Goal: Task Accomplishment & Management: Use online tool/utility

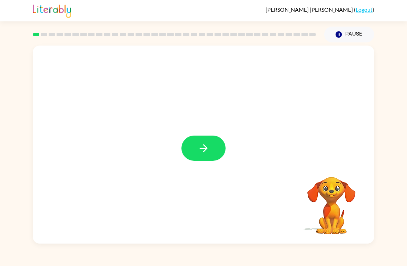
click at [200, 157] on button "button" at bounding box center [203, 147] width 44 height 25
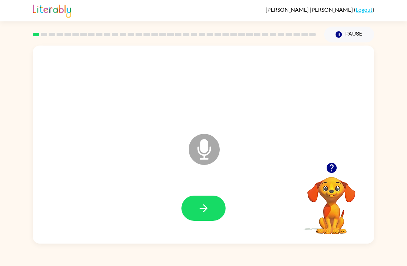
click at [195, 211] on button "button" at bounding box center [203, 207] width 44 height 25
click at [210, 201] on button "button" at bounding box center [203, 207] width 44 height 25
click at [205, 206] on icon "button" at bounding box center [203, 208] width 8 height 8
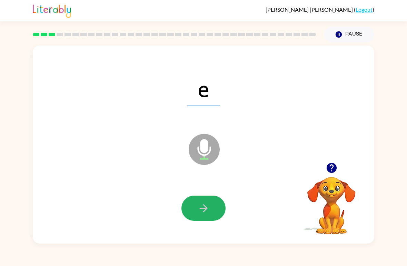
click at [210, 203] on button "button" at bounding box center [203, 207] width 44 height 25
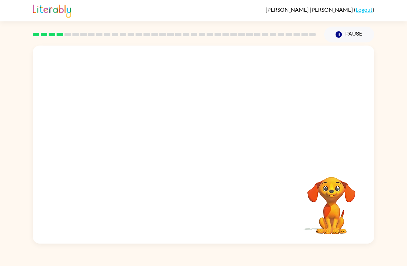
click at [406, 104] on div "Your browser must support playing .mp4 files to use Literably. Please try using…" at bounding box center [203, 142] width 407 height 201
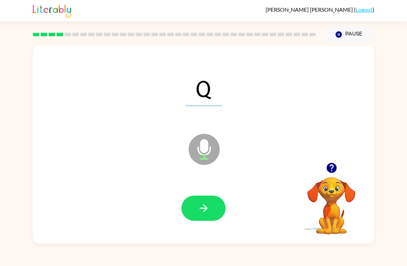
click at [218, 206] on button "button" at bounding box center [203, 207] width 44 height 25
click at [218, 204] on button "button" at bounding box center [203, 207] width 44 height 25
click at [208, 208] on icon "button" at bounding box center [203, 208] width 12 height 12
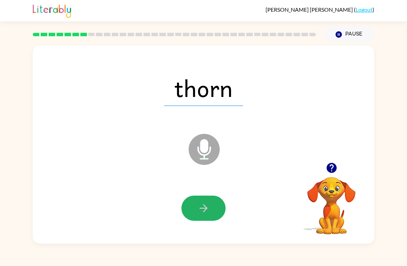
click at [201, 214] on icon "button" at bounding box center [203, 208] width 12 height 12
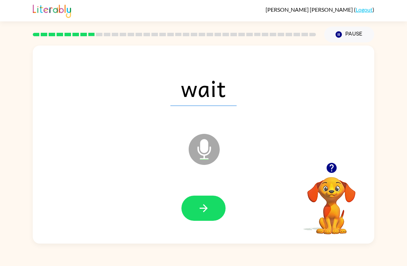
click at [195, 204] on button "button" at bounding box center [203, 207] width 44 height 25
click at [189, 208] on button "button" at bounding box center [203, 207] width 44 height 25
click at [188, 209] on button "button" at bounding box center [203, 207] width 44 height 25
click at [203, 211] on icon "button" at bounding box center [203, 208] width 12 height 12
click at [209, 210] on icon "button" at bounding box center [203, 208] width 12 height 12
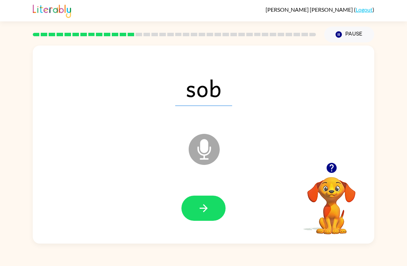
click at [211, 210] on button "button" at bounding box center [203, 207] width 44 height 25
click at [203, 218] on button "button" at bounding box center [203, 207] width 44 height 25
click at [192, 214] on button "button" at bounding box center [203, 207] width 44 height 25
click at [206, 210] on icon "button" at bounding box center [203, 208] width 12 height 12
click at [198, 200] on button "button" at bounding box center [203, 207] width 44 height 25
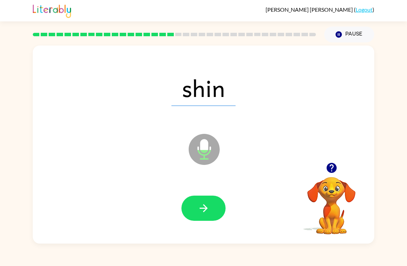
click at [200, 212] on icon "button" at bounding box center [203, 208] width 12 height 12
click at [207, 208] on icon "button" at bounding box center [203, 208] width 12 height 12
click at [204, 212] on icon "button" at bounding box center [203, 208] width 8 height 8
click at [200, 186] on div at bounding box center [203, 208] width 327 height 57
click at [207, 216] on button "button" at bounding box center [203, 207] width 44 height 25
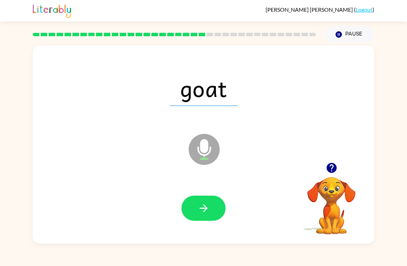
click at [208, 213] on icon "button" at bounding box center [203, 208] width 12 height 12
click at [196, 211] on button "button" at bounding box center [203, 207] width 44 height 25
click at [189, 217] on button "button" at bounding box center [203, 207] width 44 height 25
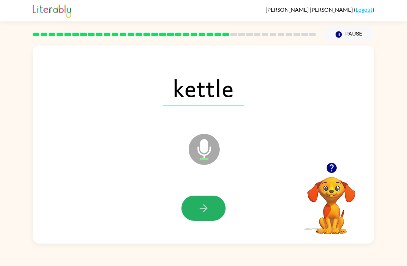
click at [212, 218] on button "button" at bounding box center [203, 207] width 44 height 25
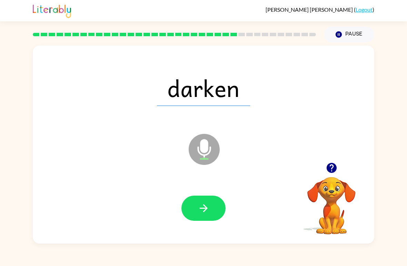
click at [205, 210] on icon "button" at bounding box center [203, 208] width 8 height 8
click at [194, 201] on button "button" at bounding box center [203, 207] width 44 height 25
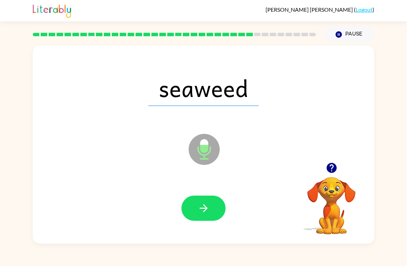
click at [192, 207] on button "button" at bounding box center [203, 207] width 44 height 25
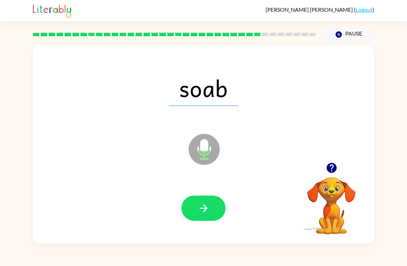
click at [201, 219] on button "button" at bounding box center [203, 207] width 44 height 25
click at [197, 210] on icon "button" at bounding box center [203, 208] width 12 height 12
click at [205, 202] on button "button" at bounding box center [203, 207] width 44 height 25
click at [204, 196] on button "button" at bounding box center [203, 207] width 44 height 25
click at [208, 213] on icon "button" at bounding box center [203, 208] width 12 height 12
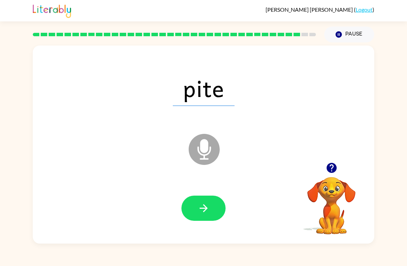
click at [193, 206] on button "button" at bounding box center [203, 207] width 44 height 25
click at [191, 211] on button "button" at bounding box center [203, 207] width 44 height 25
